Goal: Task Accomplishment & Management: Use online tool/utility

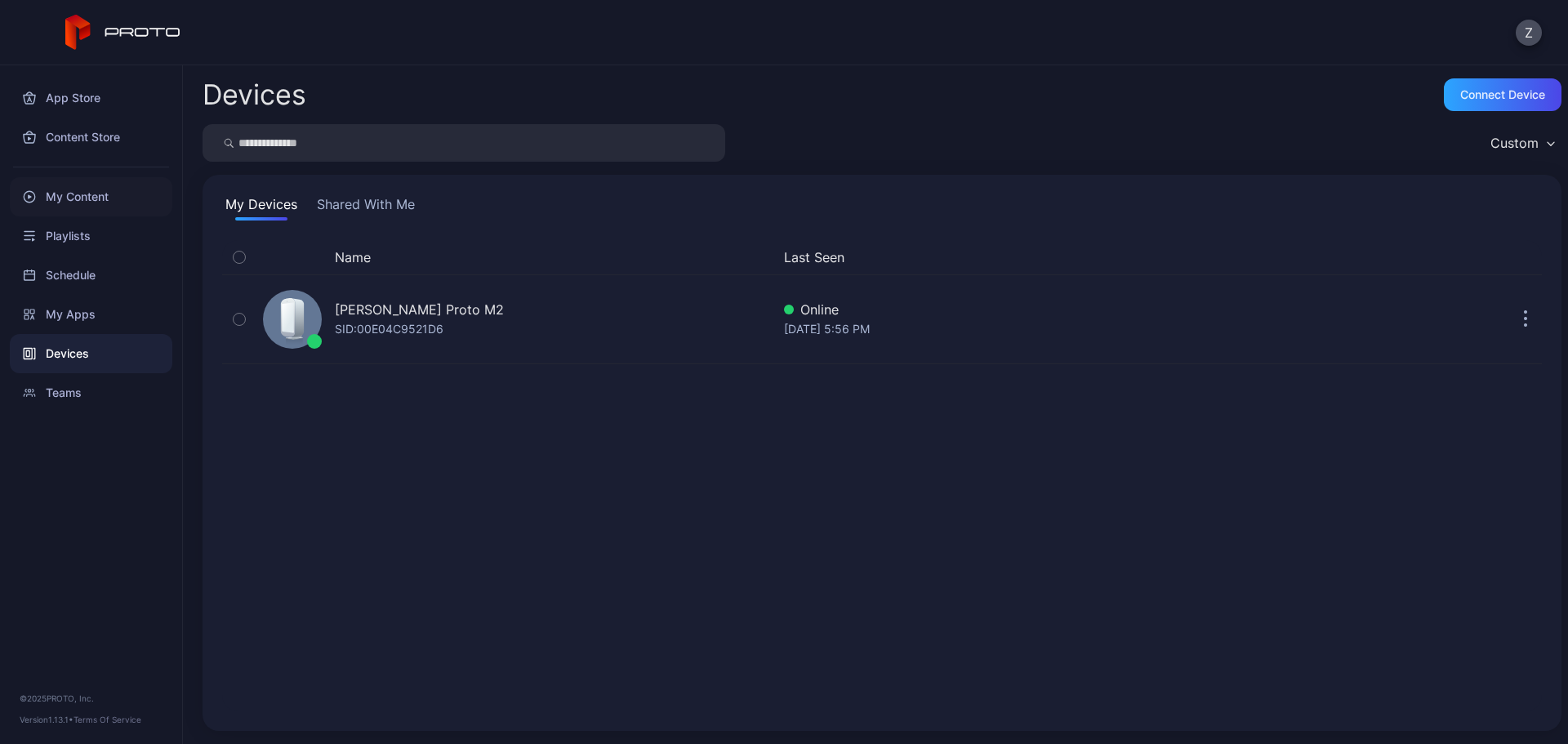
click at [95, 197] on div "My Content" at bounding box center [91, 197] width 163 height 40
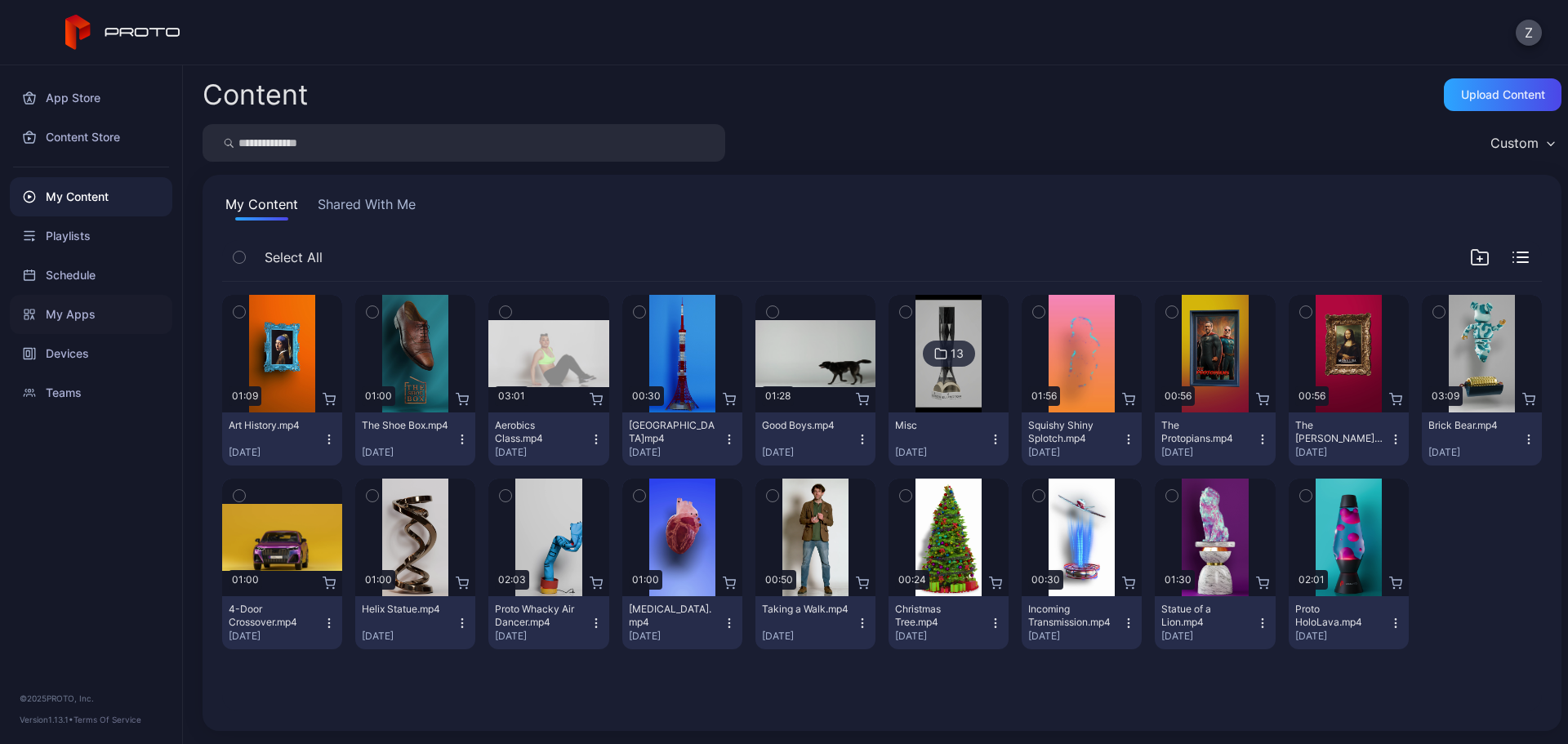
click at [135, 302] on div "My Apps" at bounding box center [91, 314] width 163 height 40
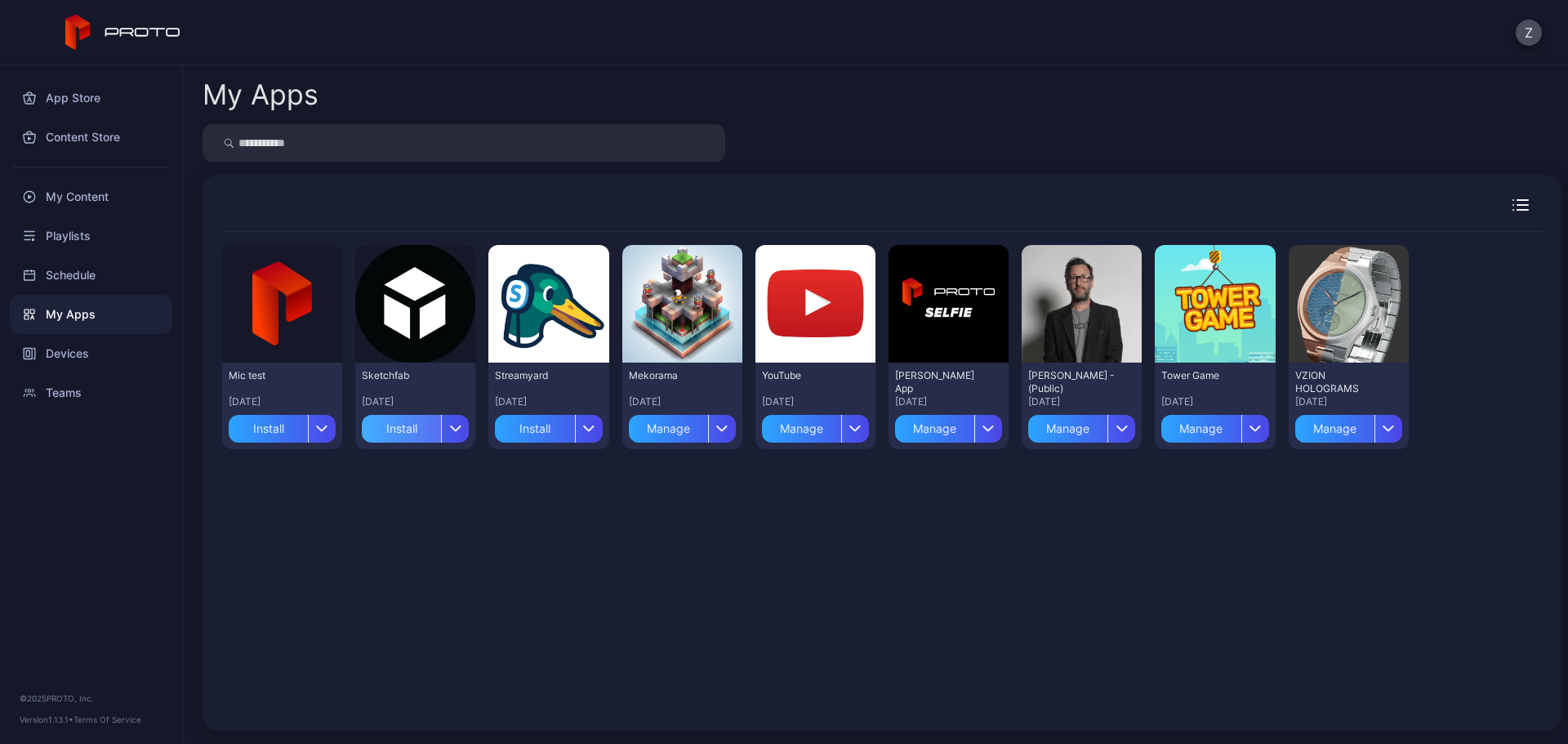
click at [403, 427] on div "Install" at bounding box center [401, 429] width 79 height 28
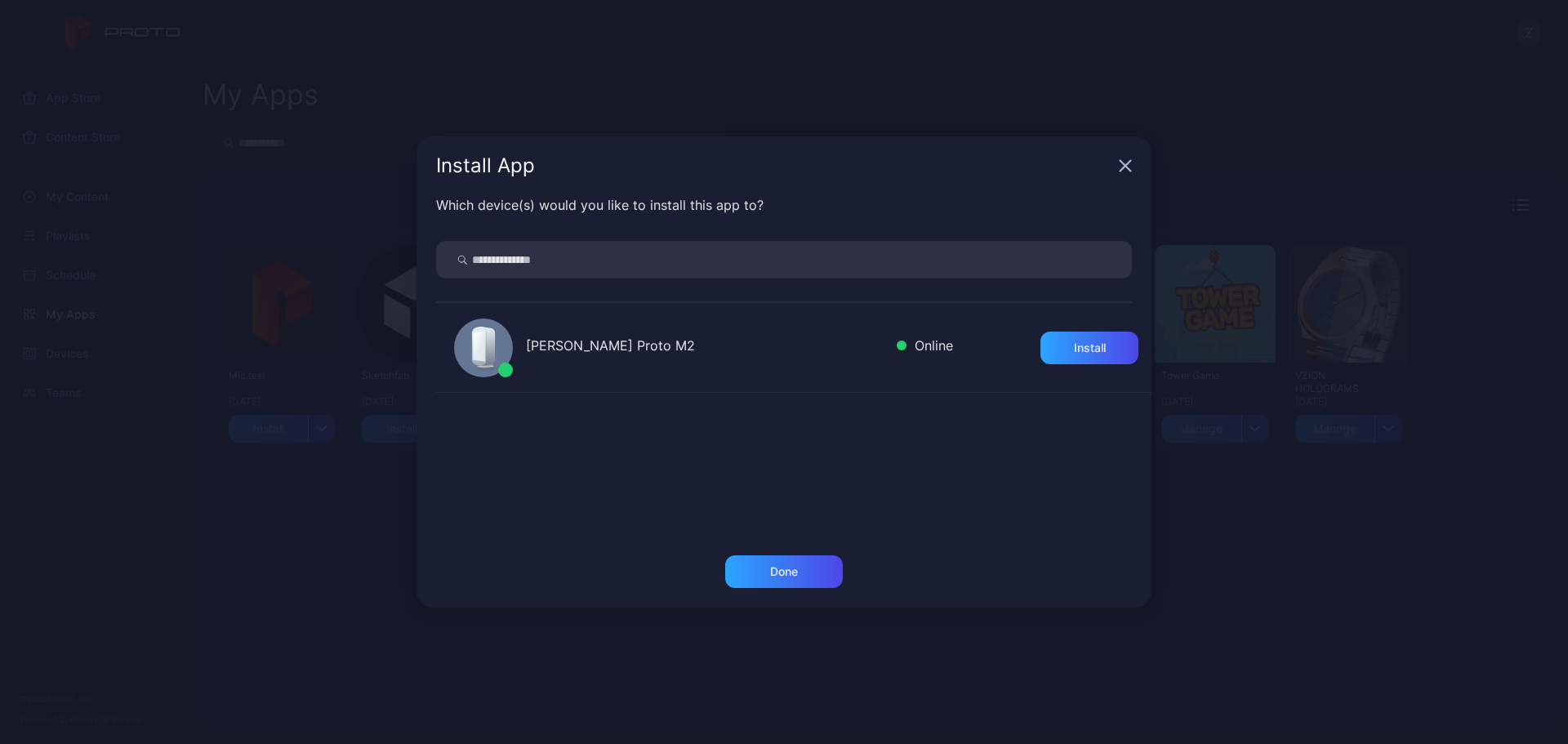
click at [627, 362] on div "[PERSON_NAME] Proto M2 Online Install" at bounding box center [794, 348] width 716 height 90
click at [1083, 341] on div "Install" at bounding box center [1089, 348] width 31 height 13
click at [1123, 166] on icon "button" at bounding box center [1125, 165] width 13 height 13
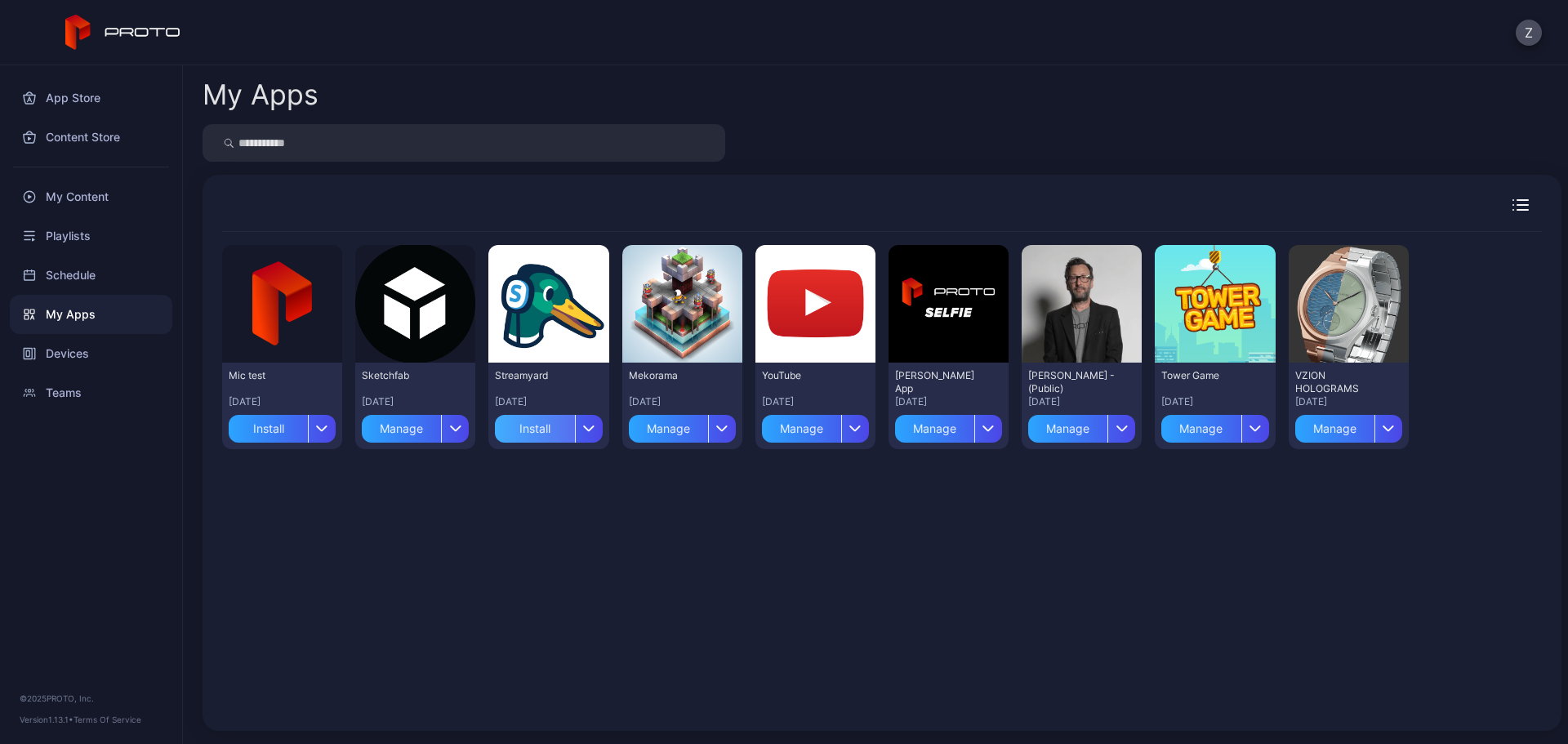
click at [536, 431] on div "Install" at bounding box center [534, 429] width 79 height 28
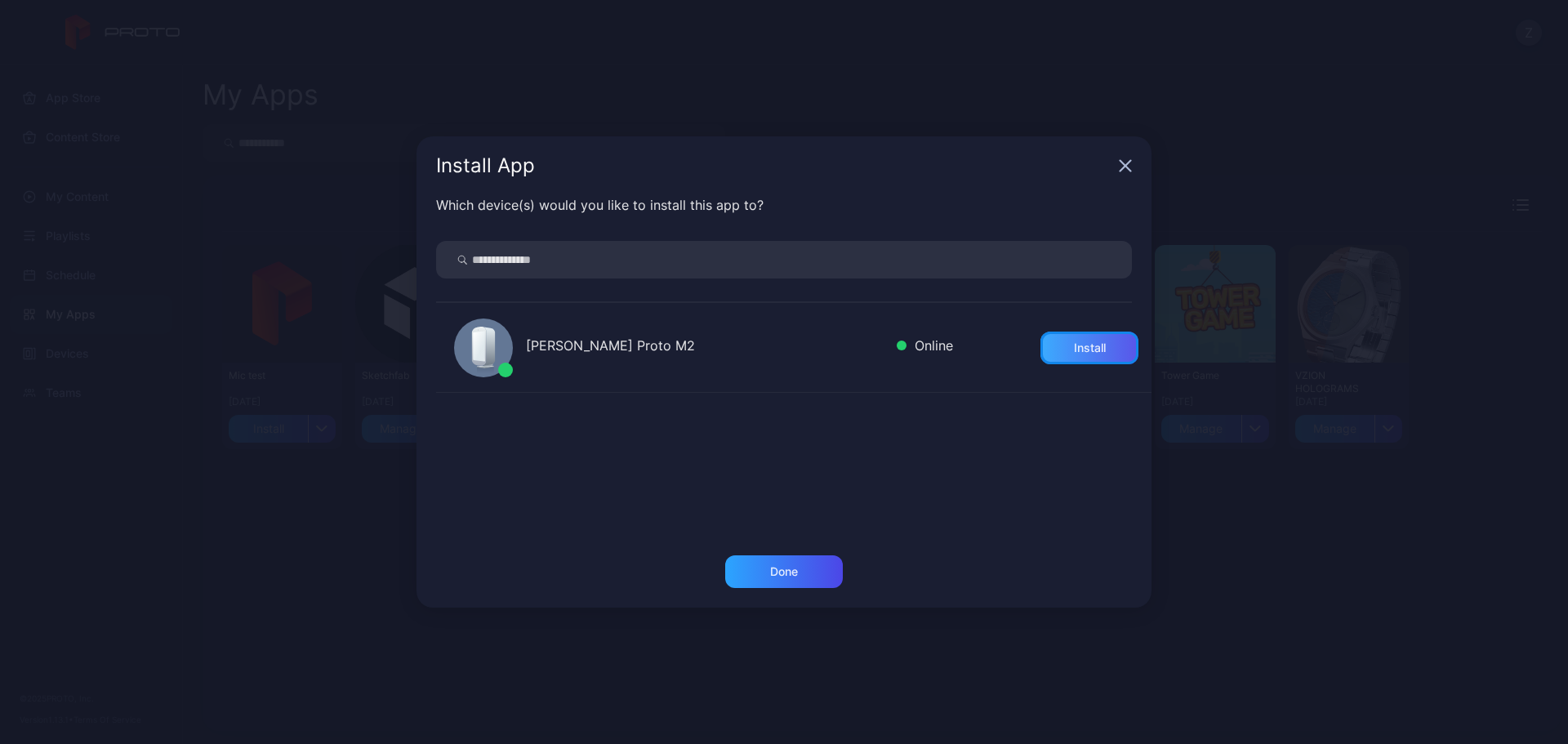
click at [1074, 347] on div "Install" at bounding box center [1089, 348] width 31 height 13
click at [1130, 161] on icon "button" at bounding box center [1126, 166] width 11 height 11
